Goal: Information Seeking & Learning: Learn about a topic

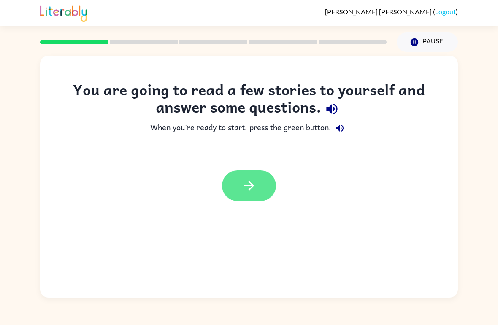
click at [251, 184] on icon "button" at bounding box center [249, 186] width 10 height 10
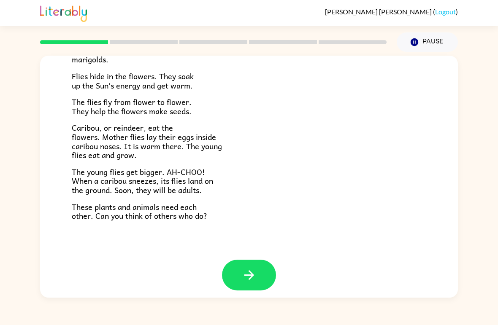
scroll to position [166, 0]
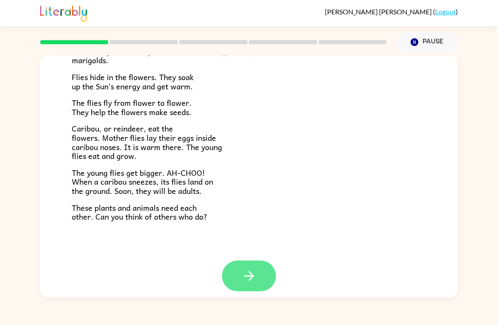
click at [249, 271] on icon "button" at bounding box center [249, 276] width 10 height 10
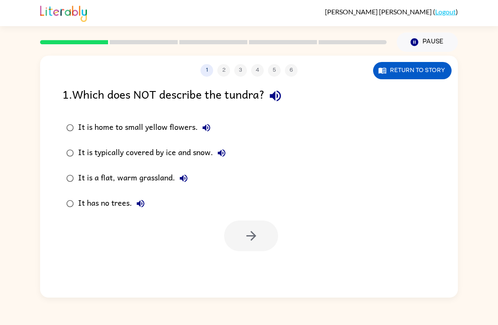
scroll to position [0, 0]
click at [202, 74] on button "1" at bounding box center [206, 70] width 13 height 13
click at [77, 52] on div at bounding box center [213, 42] width 356 height 30
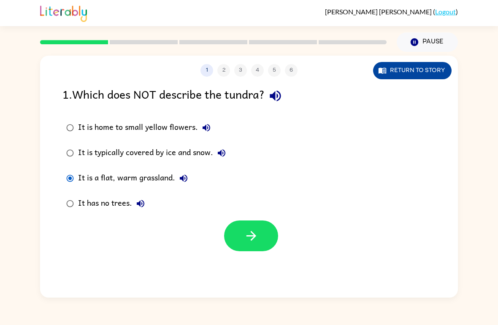
click at [440, 63] on button "Return to story" at bounding box center [412, 70] width 78 height 17
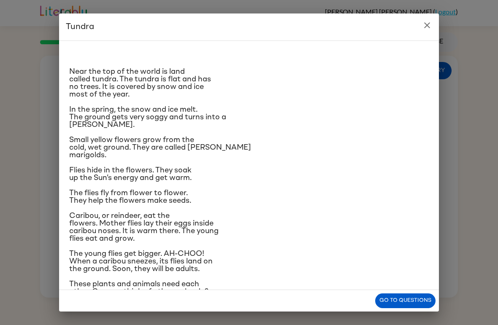
click at [421, 22] on button "close" at bounding box center [426, 25] width 17 height 17
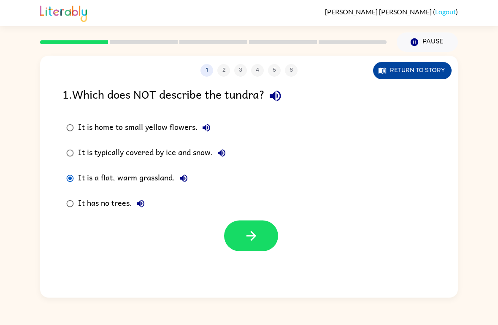
click at [419, 72] on button "Return to story" at bounding box center [412, 70] width 78 height 17
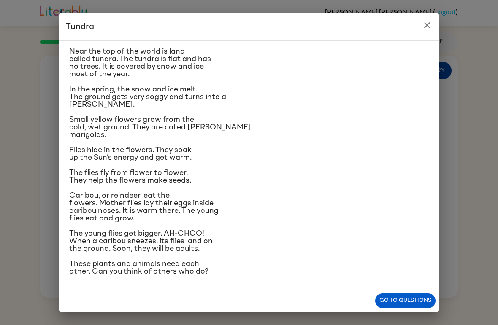
scroll to position [23, 0]
click at [424, 24] on icon "close" at bounding box center [427, 25] width 10 height 10
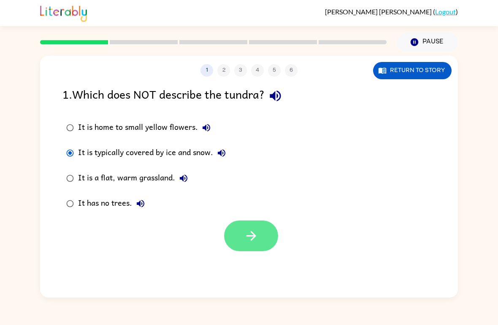
click at [231, 229] on button "button" at bounding box center [251, 236] width 54 height 31
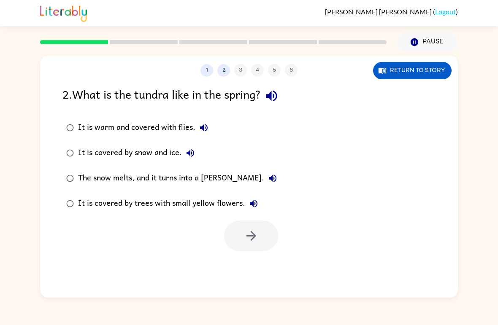
click at [83, 170] on label "The snow melts, and it turns into a [PERSON_NAME]." at bounding box center [171, 178] width 227 height 25
click at [248, 247] on button "button" at bounding box center [251, 236] width 54 height 31
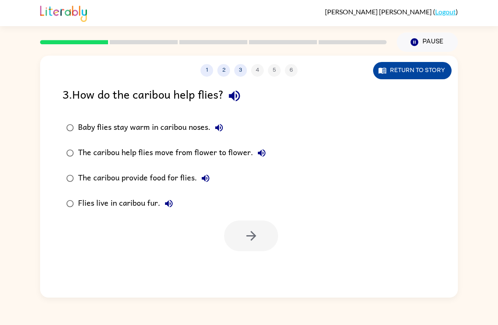
click at [402, 71] on button "Return to story" at bounding box center [412, 70] width 78 height 17
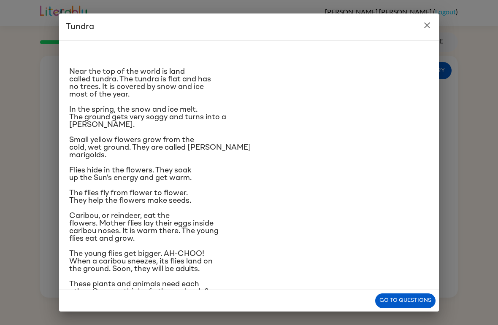
click at [432, 27] on button "close" at bounding box center [426, 25] width 17 height 17
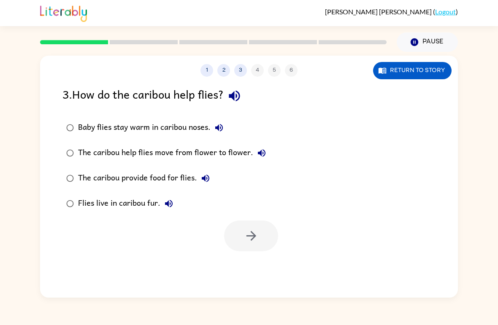
click at [94, 53] on div at bounding box center [213, 42] width 356 height 30
click at [202, 67] on button "1" at bounding box center [206, 70] width 13 height 13
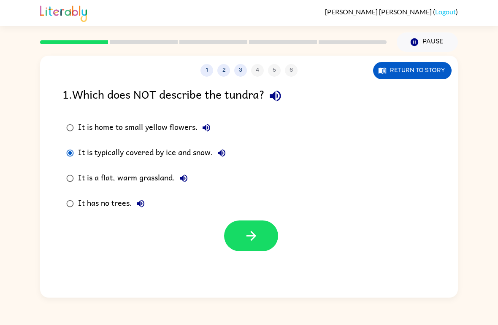
click at [92, 180] on div "It is a flat, warm grassland." at bounding box center [135, 178] width 114 height 17
click at [254, 234] on icon "button" at bounding box center [251, 236] width 15 height 15
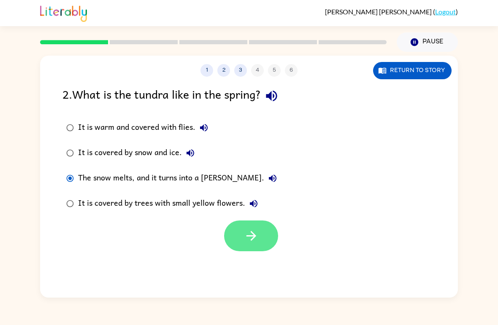
click at [253, 238] on icon "button" at bounding box center [251, 236] width 10 height 10
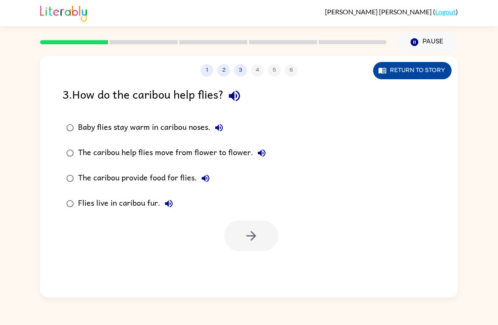
click at [418, 63] on button "Return to story" at bounding box center [412, 70] width 78 height 17
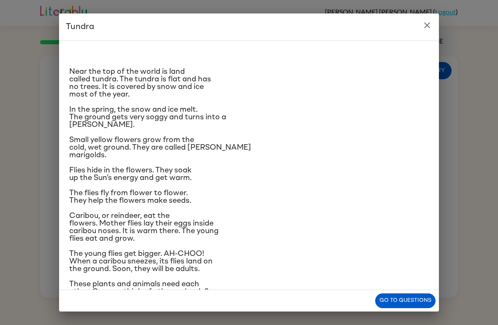
click at [66, 231] on div "Near the top of the world is land called tundra. The tundra is flat and has no …" at bounding box center [249, 165] width 380 height 250
click at [97, 243] on span "Caribou, or reindeer, eat the flowers. Mother flies lay their eggs inside carib…" at bounding box center [143, 227] width 149 height 30
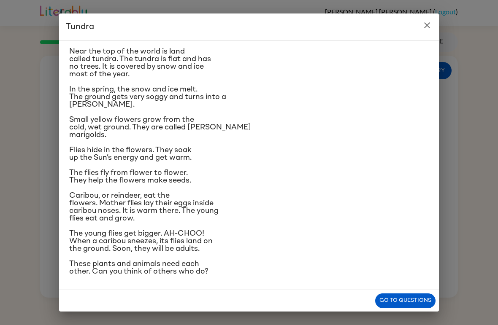
scroll to position [33, 0]
click at [426, 25] on icon "close" at bounding box center [427, 25] width 6 height 6
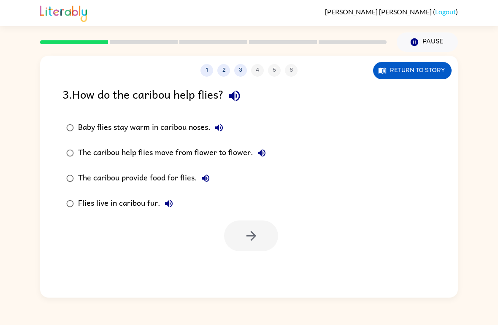
click at [80, 125] on div "Baby flies stay warm in caribou noses." at bounding box center [152, 127] width 149 height 17
click at [240, 238] on button "button" at bounding box center [251, 236] width 54 height 31
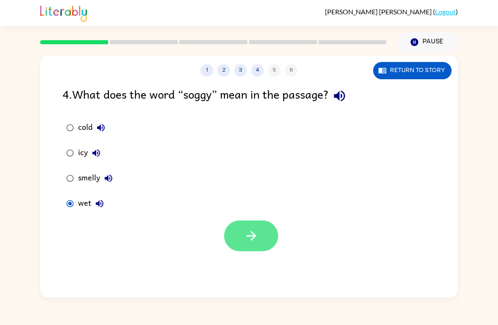
click at [248, 249] on button "button" at bounding box center [251, 236] width 54 height 31
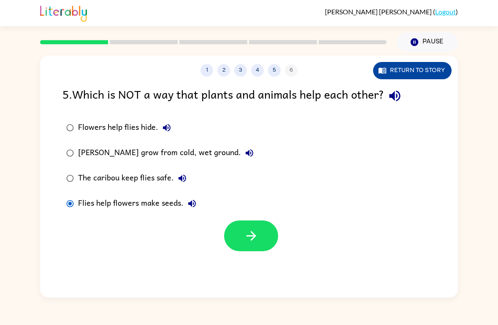
click at [396, 63] on button "Return to story" at bounding box center [412, 70] width 78 height 17
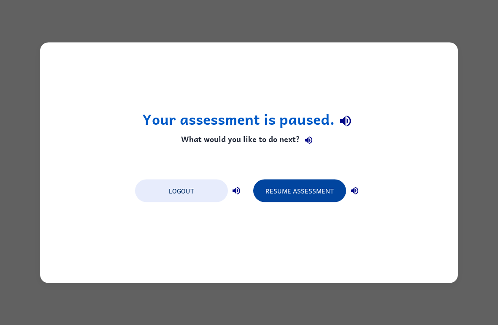
click at [317, 195] on button "Resume Assessment" at bounding box center [299, 190] width 93 height 23
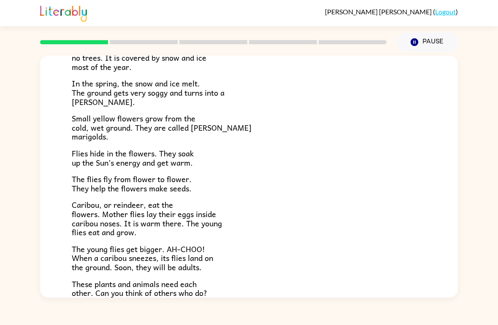
scroll to position [85, 0]
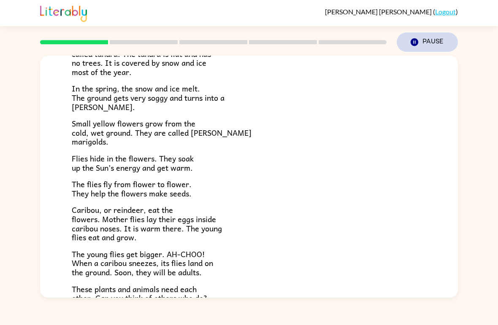
click at [410, 44] on icon "Pause" at bounding box center [414, 42] width 9 height 9
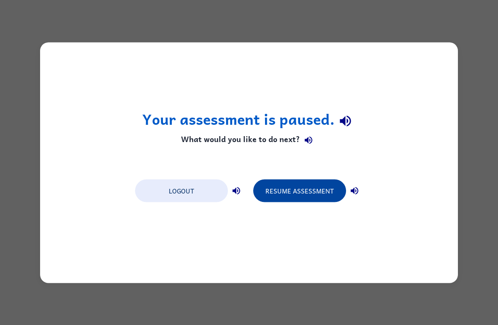
click at [290, 186] on button "Resume Assessment" at bounding box center [299, 190] width 93 height 23
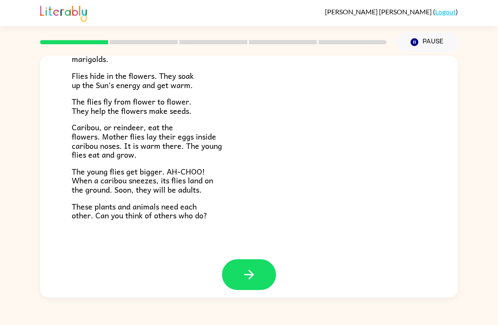
scroll to position [166, 0]
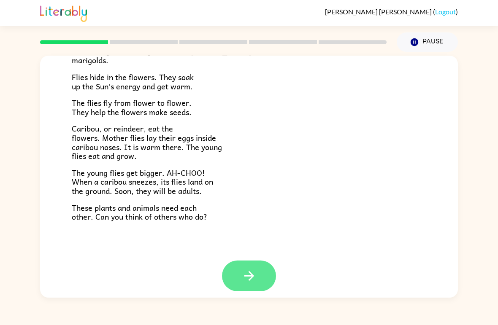
click at [250, 275] on icon "button" at bounding box center [249, 276] width 15 height 15
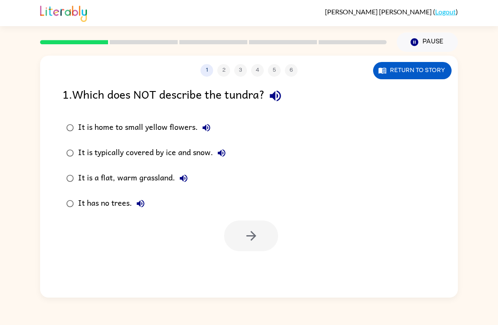
click at [251, 240] on div at bounding box center [251, 236] width 54 height 31
click at [248, 233] on icon "button" at bounding box center [251, 236] width 15 height 15
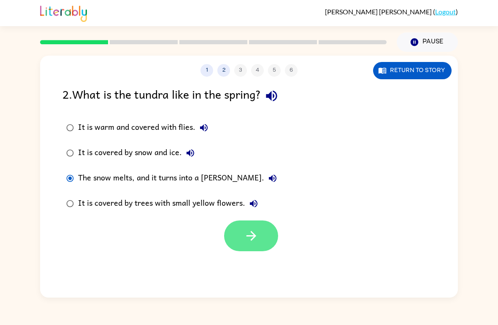
click at [250, 230] on icon "button" at bounding box center [251, 236] width 15 height 15
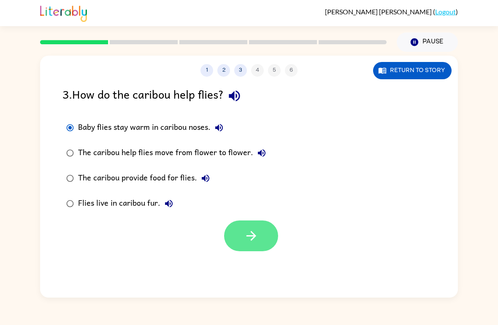
click at [254, 235] on icon "button" at bounding box center [251, 236] width 10 height 10
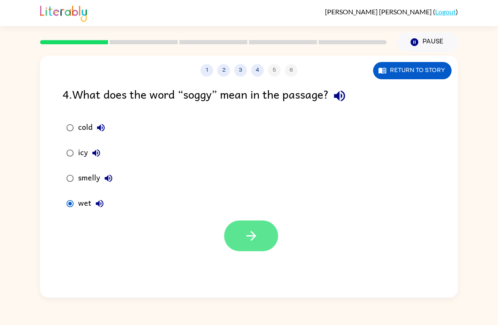
click at [243, 240] on button "button" at bounding box center [251, 236] width 54 height 31
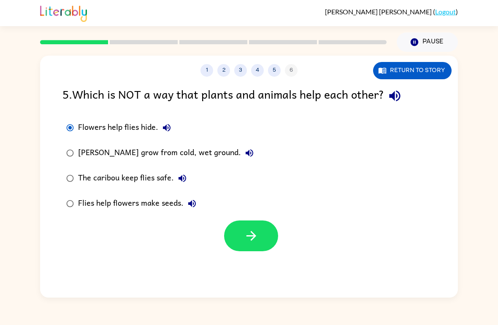
click at [246, 211] on label "Flies help flowers make seeds." at bounding box center [160, 203] width 204 height 25
click at [247, 232] on icon "button" at bounding box center [251, 236] width 15 height 15
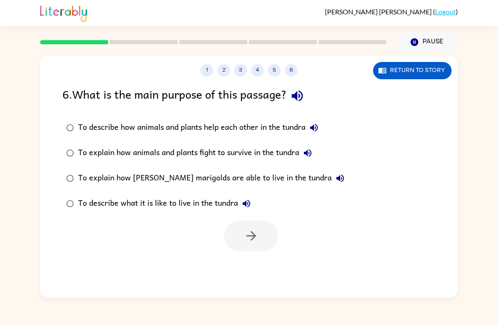
click at [86, 127] on div "To describe how animals and plants help each other in the tundra" at bounding box center [200, 127] width 244 height 17
click at [262, 228] on button "button" at bounding box center [251, 236] width 54 height 31
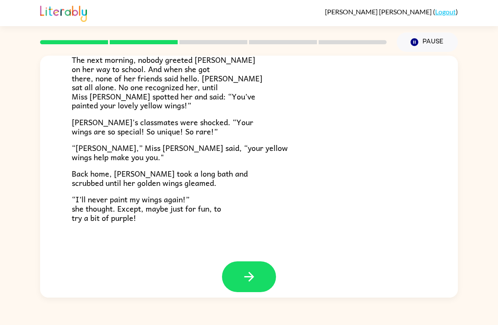
scroll to position [227, 0]
click at [252, 273] on icon "button" at bounding box center [249, 277] width 15 height 15
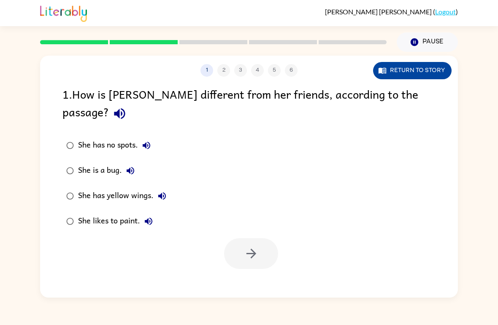
click at [426, 73] on button "Return to story" at bounding box center [412, 70] width 78 height 17
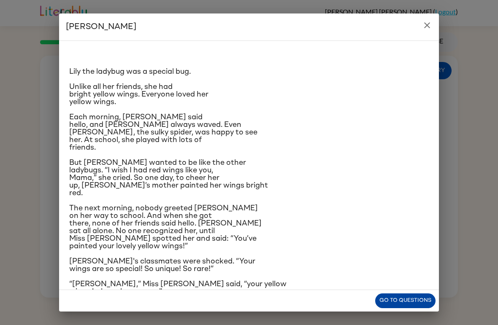
click at [388, 302] on button "Go to questions" at bounding box center [405, 301] width 60 height 15
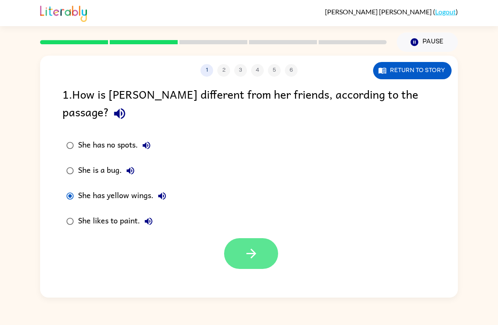
click at [259, 248] on button "button" at bounding box center [251, 253] width 54 height 31
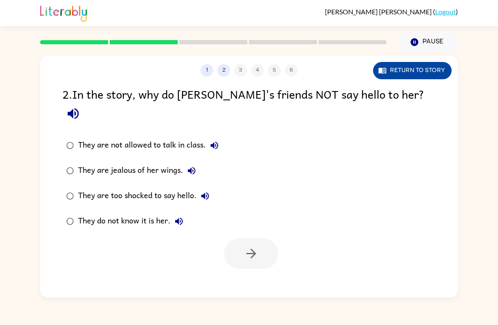
click at [424, 72] on button "Return to story" at bounding box center [412, 70] width 78 height 17
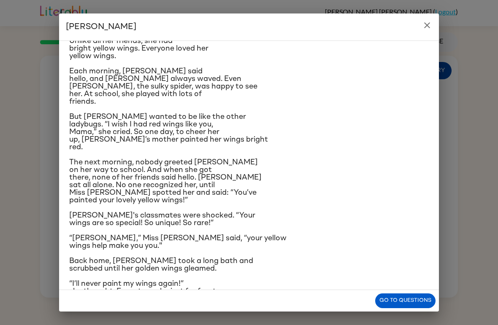
scroll to position [48, 0]
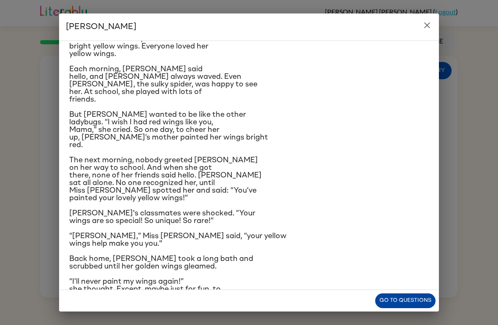
click at [425, 308] on button "Go to questions" at bounding box center [405, 301] width 60 height 15
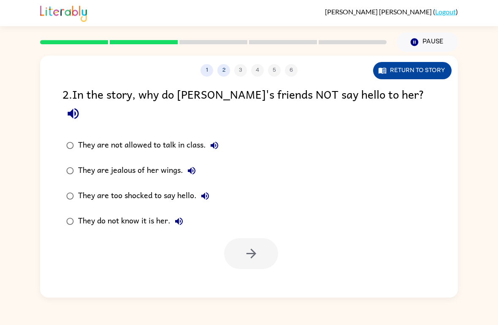
click at [429, 72] on button "Return to story" at bounding box center [412, 70] width 78 height 17
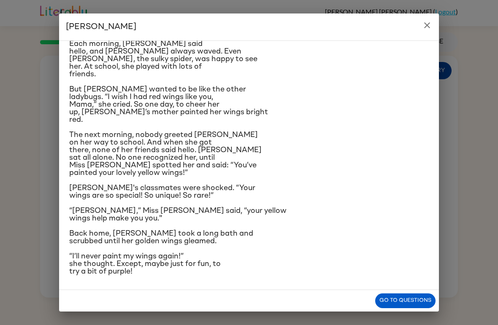
scroll to position [108, 0]
click at [420, 30] on button "close" at bounding box center [426, 25] width 17 height 17
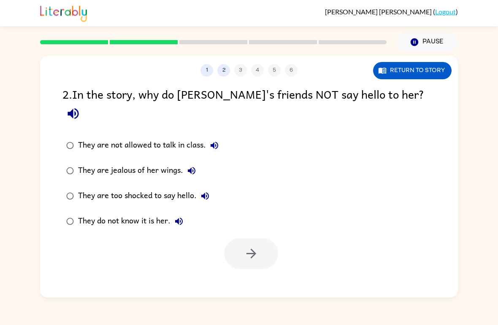
click at [82, 213] on div "They do not know it is her." at bounding box center [132, 221] width 109 height 17
click at [263, 238] on button "button" at bounding box center [251, 253] width 54 height 31
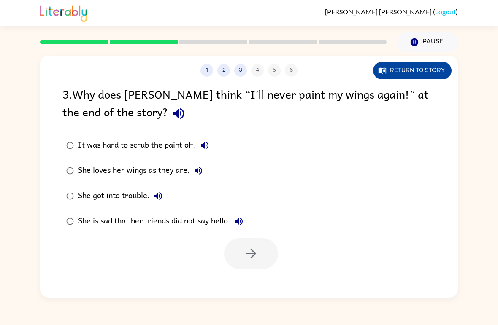
click at [420, 70] on button "Return to story" at bounding box center [412, 70] width 78 height 17
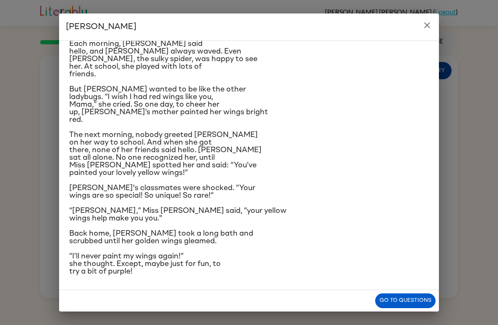
scroll to position [146, 0]
click at [429, 294] on button "Go to questions" at bounding box center [405, 301] width 60 height 15
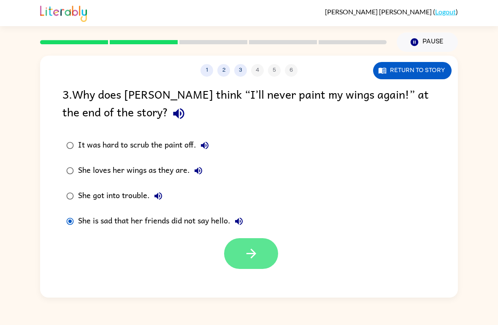
click at [252, 261] on icon "button" at bounding box center [251, 253] width 15 height 15
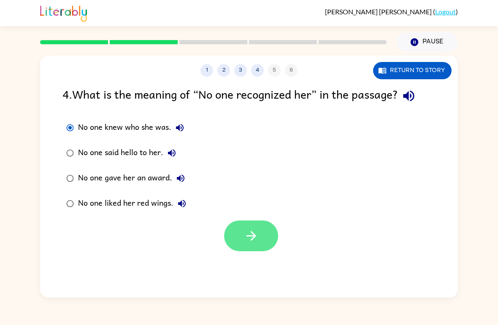
click at [233, 240] on button "button" at bounding box center [251, 236] width 54 height 31
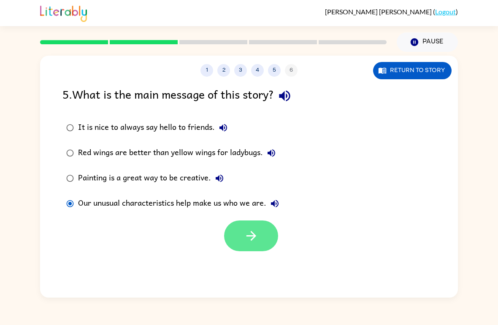
click at [232, 231] on button "button" at bounding box center [251, 236] width 54 height 31
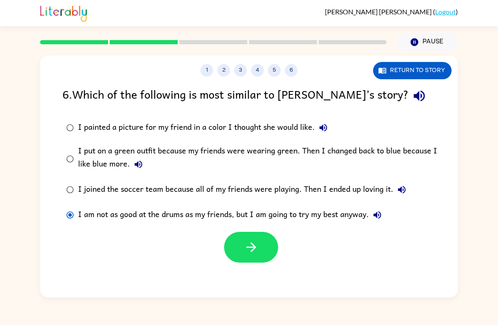
click at [89, 153] on div "I put on a green outfit because my friends were wearing green. Then I changed b…" at bounding box center [262, 159] width 369 height 28
click at [256, 248] on icon "button" at bounding box center [251, 247] width 15 height 15
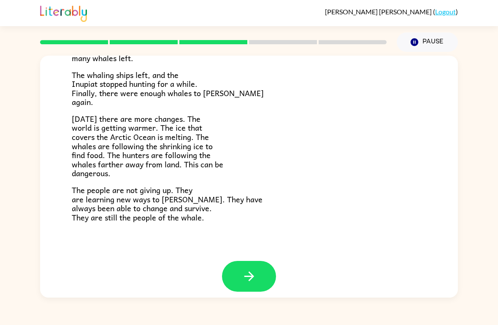
scroll to position [274, 0]
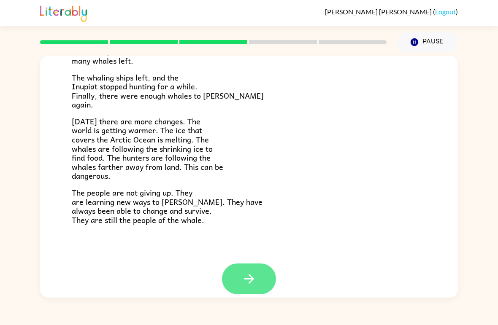
click at [263, 281] on button "button" at bounding box center [249, 279] width 54 height 31
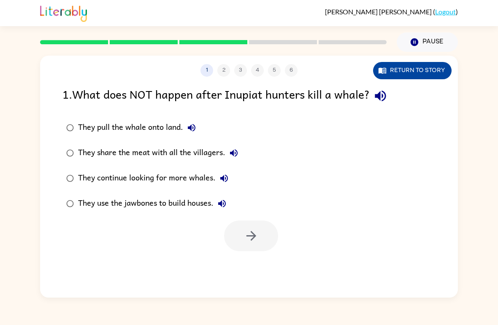
click at [433, 70] on button "Return to story" at bounding box center [412, 70] width 78 height 17
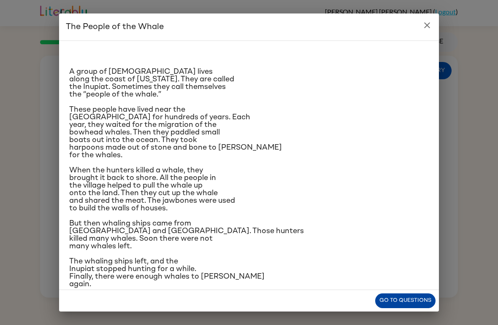
click at [413, 303] on button "Go to questions" at bounding box center [405, 301] width 60 height 15
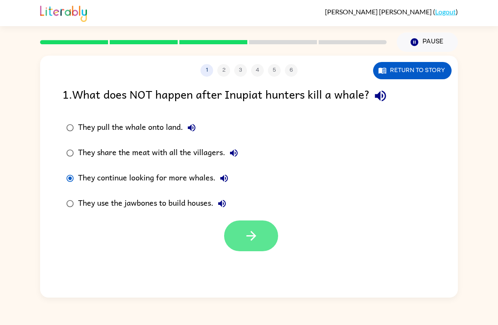
click at [258, 240] on icon "button" at bounding box center [251, 236] width 15 height 15
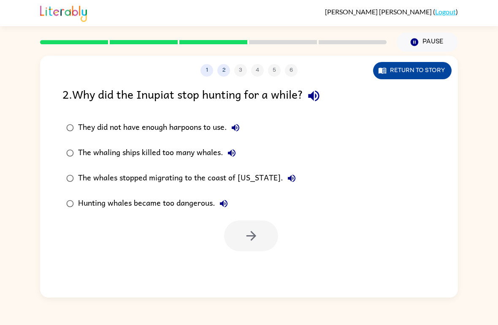
click at [410, 74] on button "Return to story" at bounding box center [412, 70] width 78 height 17
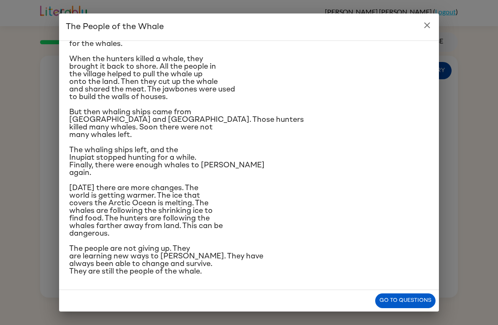
scroll to position [153, 0]
click at [448, 31] on div "The People of the Whale A group of [DEMOGRAPHIC_DATA] lives along the coast of …" at bounding box center [249, 162] width 498 height 325
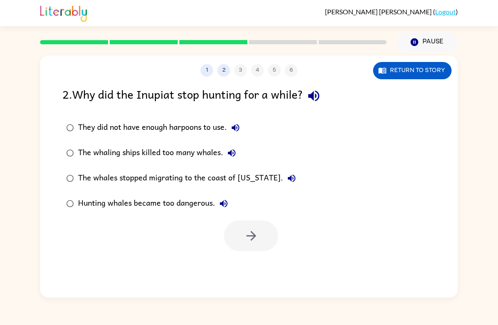
click at [420, 28] on div "Pause Pause" at bounding box center [426, 42] width 71 height 30
click at [241, 225] on button "button" at bounding box center [251, 236] width 54 height 31
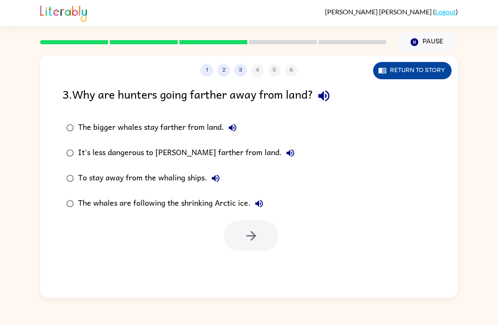
click at [432, 77] on button "Return to story" at bounding box center [412, 70] width 78 height 17
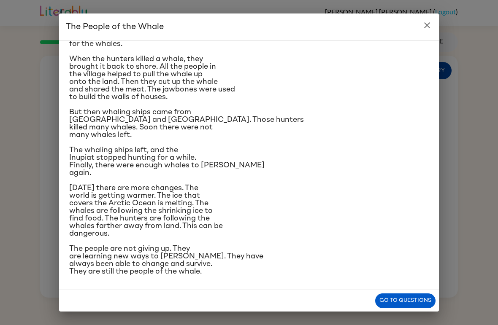
scroll to position [201, 0]
click at [23, 189] on div "The People of the Whale A group of [DEMOGRAPHIC_DATA] lives along the coast of …" at bounding box center [249, 162] width 498 height 325
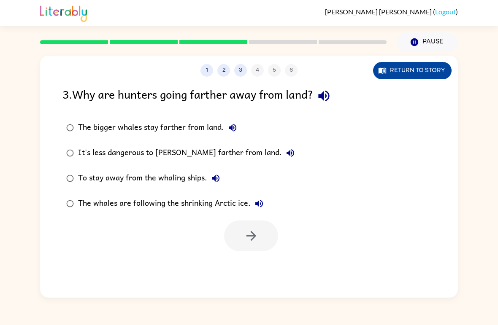
click at [407, 66] on button "Return to story" at bounding box center [412, 70] width 78 height 17
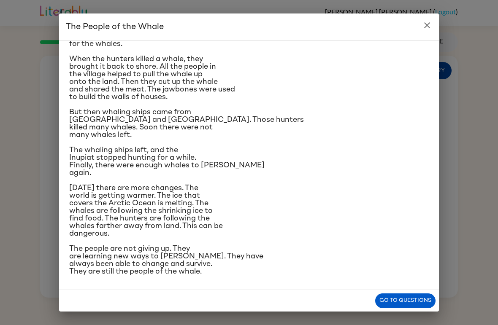
scroll to position [202, 0]
click at [428, 30] on icon "close" at bounding box center [427, 25] width 10 height 10
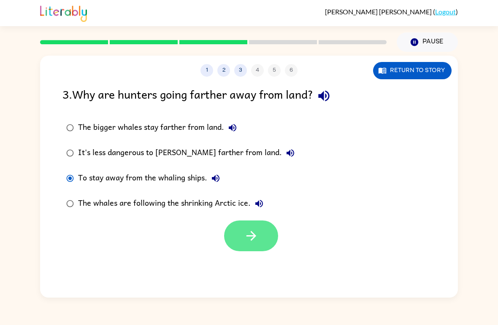
click at [259, 247] on button "button" at bounding box center [251, 236] width 54 height 31
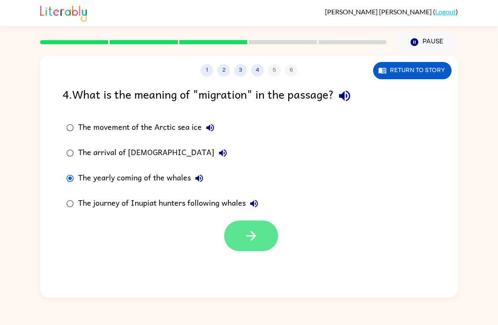
click at [242, 227] on button "button" at bounding box center [251, 236] width 54 height 31
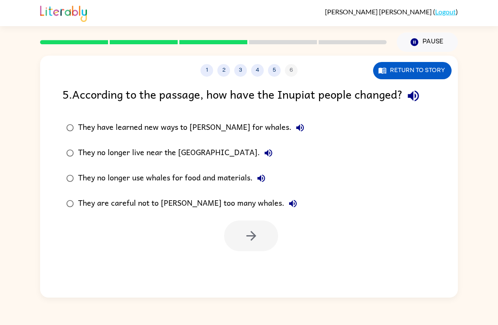
click at [108, 216] on label "They are careful not to [PERSON_NAME] too many whales." at bounding box center [185, 203] width 255 height 25
click at [249, 235] on icon "button" at bounding box center [251, 236] width 15 height 15
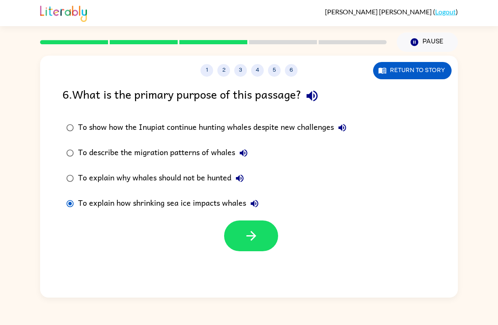
click at [77, 141] on label "To describe the migration patterns of whales" at bounding box center [206, 152] width 297 height 25
click at [77, 138] on label "To show how the Inupiat continue hunting whales despite new challenges" at bounding box center [206, 127] width 297 height 25
click at [246, 256] on div "1 2 3 4 5 6 Return to story 6 . What is the primary purpose of this passage? To…" at bounding box center [249, 177] width 418 height 242
click at [234, 241] on button "button" at bounding box center [251, 236] width 54 height 31
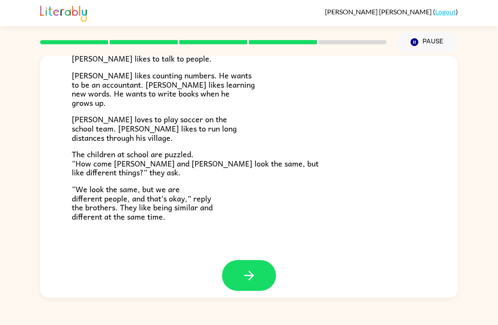
scroll to position [175, 0]
click at [262, 261] on button "button" at bounding box center [249, 276] width 54 height 31
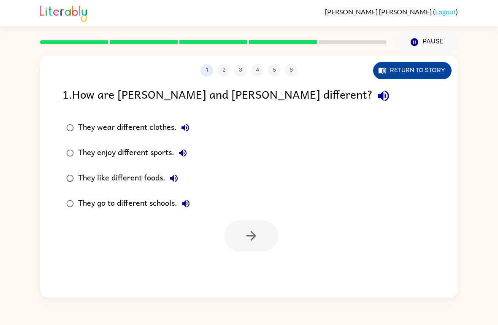
click at [423, 72] on button "Return to story" at bounding box center [412, 70] width 78 height 17
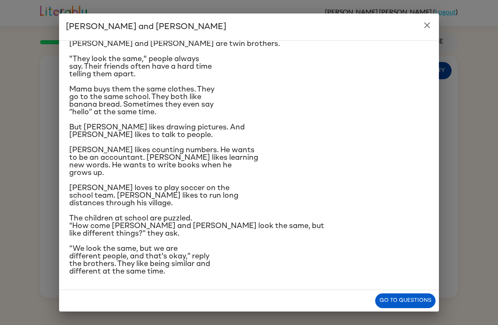
scroll to position [88, 0]
click at [418, 32] on h2 "[PERSON_NAME] and [PERSON_NAME]" at bounding box center [249, 26] width 380 height 27
click at [426, 30] on icon "close" at bounding box center [427, 25] width 10 height 10
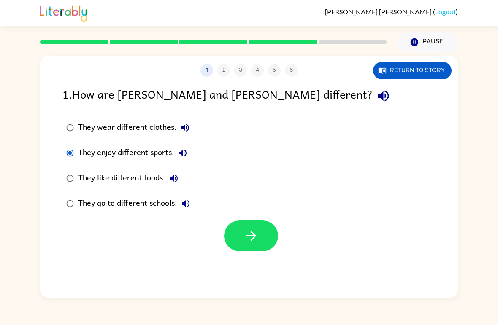
click at [255, 256] on div "1 2 3 4 5 6 Return to story 1 . How are [PERSON_NAME] and [PERSON_NAME] differe…" at bounding box center [249, 177] width 418 height 242
click at [253, 238] on icon "button" at bounding box center [251, 236] width 10 height 10
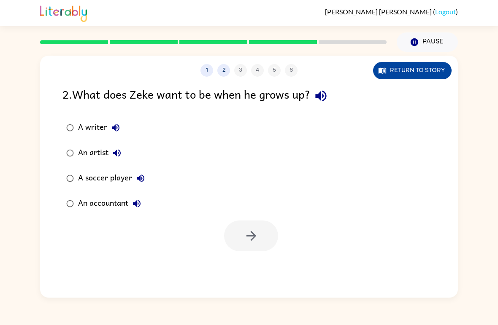
click at [424, 78] on button "Return to story" at bounding box center [412, 70] width 78 height 17
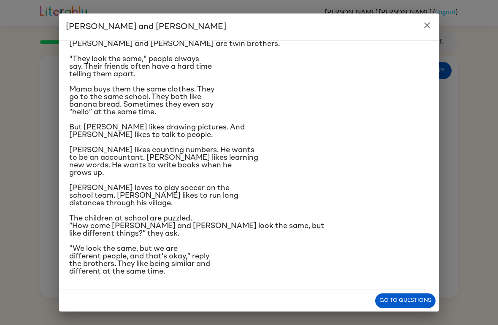
click at [424, 30] on icon "close" at bounding box center [427, 25] width 10 height 10
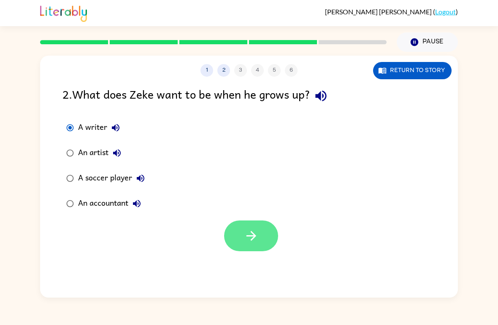
click at [249, 238] on icon "button" at bounding box center [251, 236] width 15 height 15
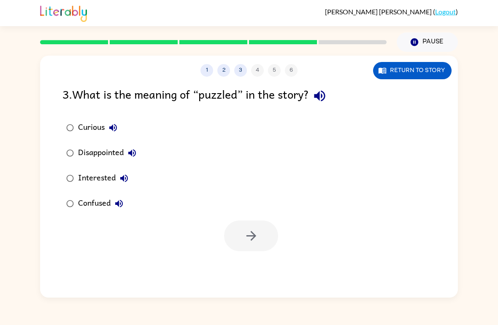
click at [59, 188] on label "Interested" at bounding box center [101, 178] width 87 height 25
click at [240, 250] on button "button" at bounding box center [251, 236] width 54 height 31
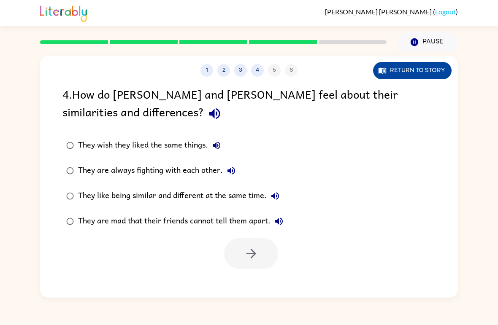
click at [410, 72] on button "Return to story" at bounding box center [412, 70] width 78 height 17
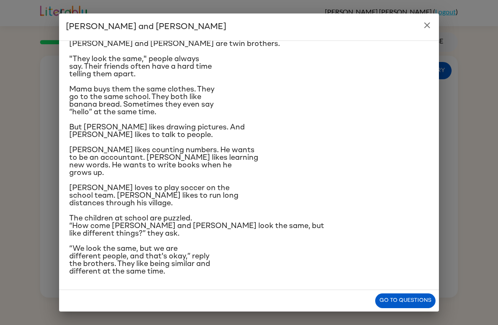
click at [424, 30] on icon "close" at bounding box center [427, 25] width 10 height 10
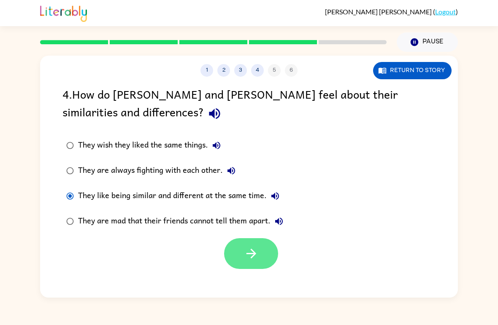
click at [261, 264] on button "button" at bounding box center [251, 253] width 54 height 31
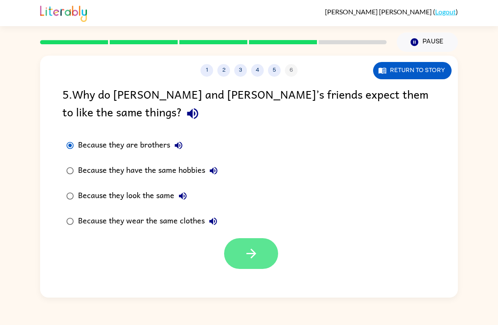
click at [243, 242] on button "button" at bounding box center [251, 253] width 54 height 31
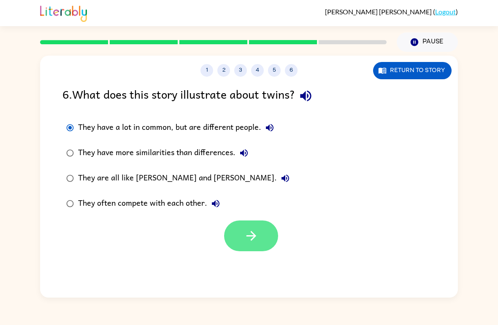
click at [254, 235] on icon "button" at bounding box center [251, 236] width 10 height 10
